Goal: Find specific page/section: Find specific page/section

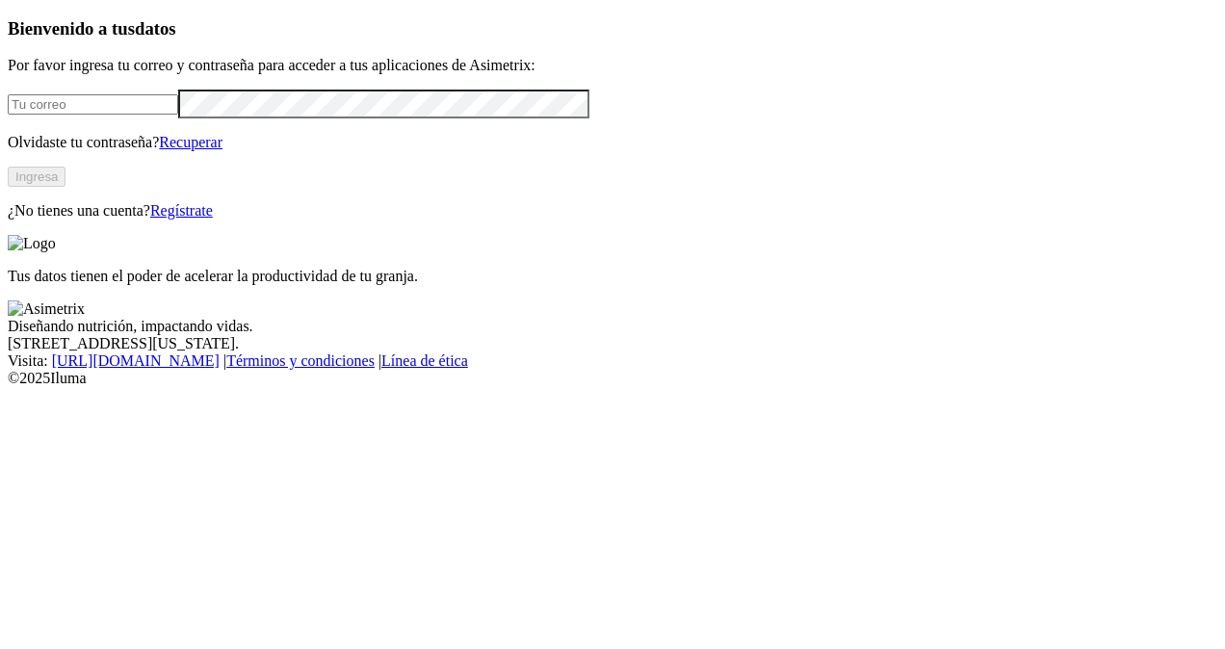
type input "[PERSON_NAME][EMAIL_ADDRESS][PERSON_NAME][DOMAIN_NAME]"
click at [65, 187] on button "Ingresa" at bounding box center [37, 177] width 58 height 20
